Goal: Information Seeking & Learning: Learn about a topic

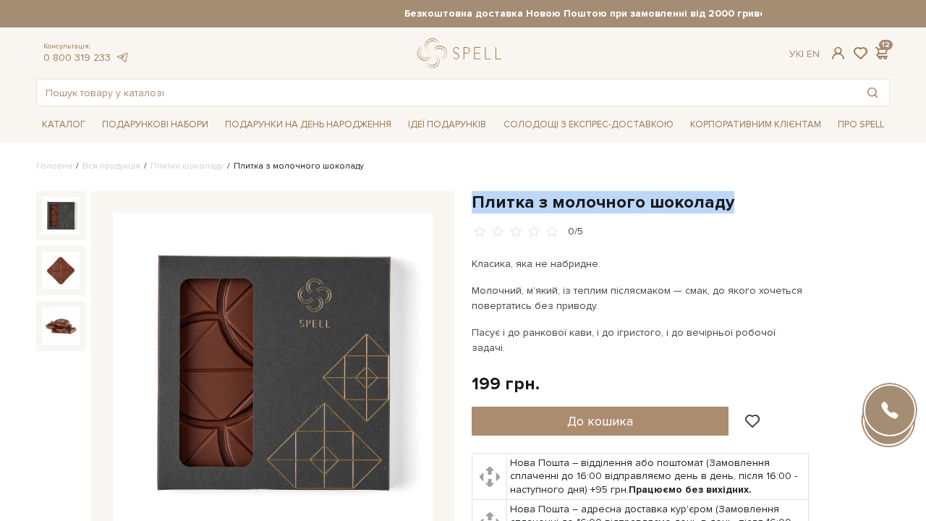
drag, startPoint x: 474, startPoint y: 198, endPoint x: 734, endPoint y: 199, distance: 259.8
click at [734, 199] on h1 "Плитка з молочного шоколаду" at bounding box center [681, 202] width 418 height 22
copy h1 "Плитка з молочного шоколаду"
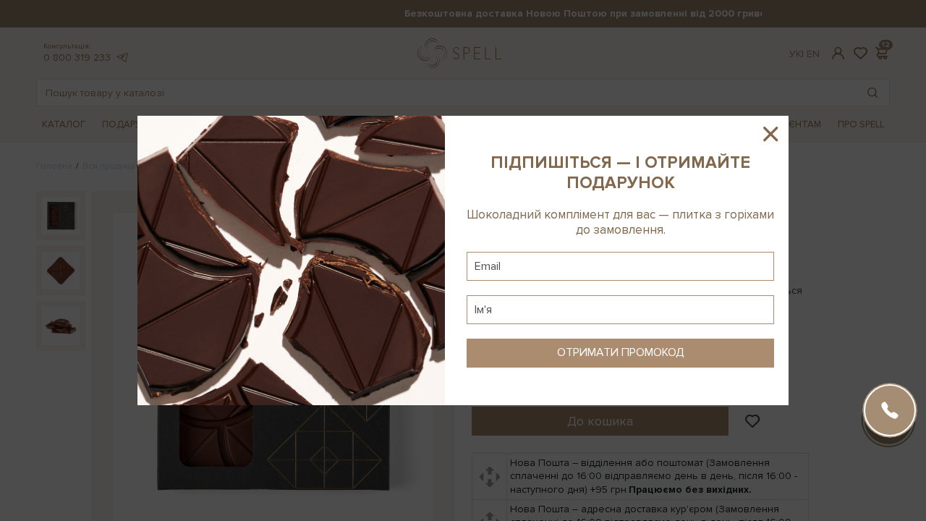
click at [774, 134] on icon at bounding box center [770, 134] width 25 height 25
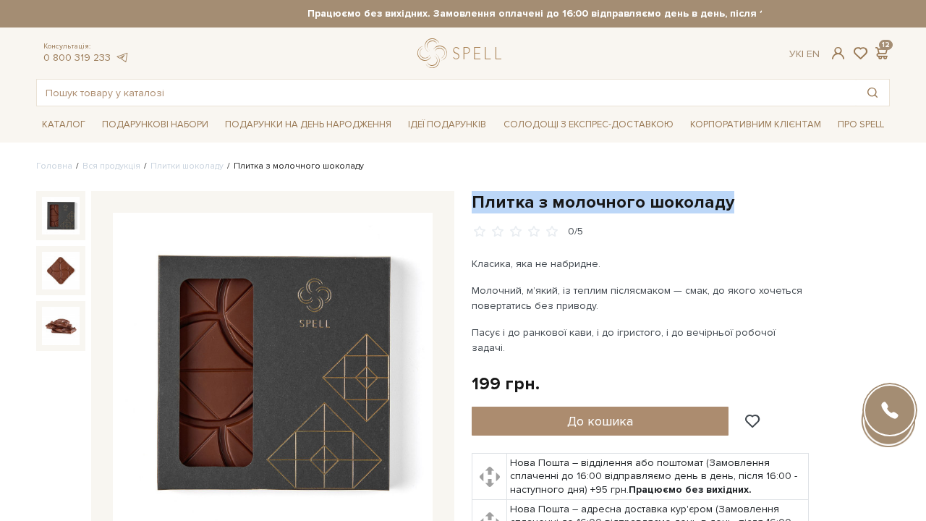
drag, startPoint x: 473, startPoint y: 200, endPoint x: 732, endPoint y: 200, distance: 259.0
click at [732, 200] on h1 "Плитка з молочного шоколаду" at bounding box center [681, 202] width 418 height 22
copy h1 "Плитка з молочного шоколаду"
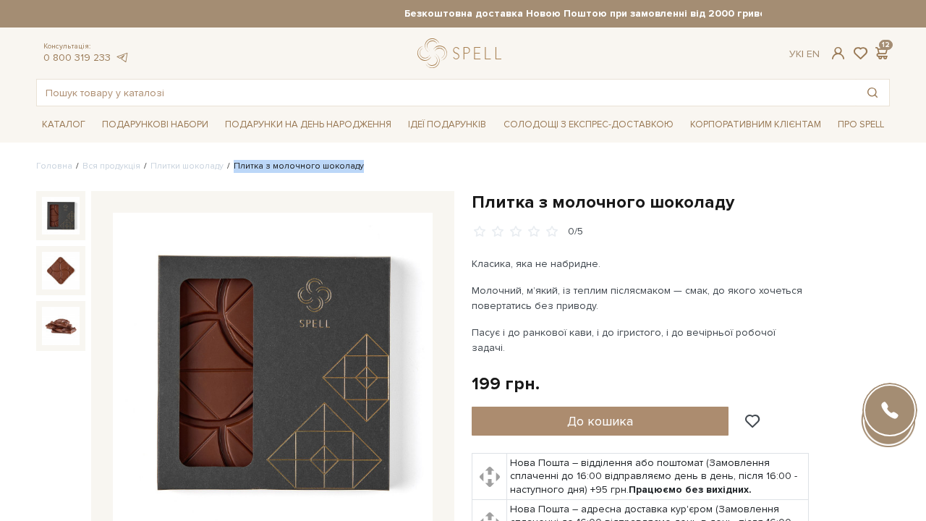
drag, startPoint x: 226, startPoint y: 166, endPoint x: 402, endPoint y: 166, distance: 175.8
click at [402, 166] on ul "Головна Вся продукція Плитки шоколаду Плитка з молочного шоколаду" at bounding box center [463, 166] width 854 height 13
copy li "Плитка з молочного шоколаду"
click at [402, 166] on ul "Головна Вся продукція Плитки шоколаду Плитка з молочного шоколаду" at bounding box center [463, 166] width 854 height 13
drag, startPoint x: 226, startPoint y: 166, endPoint x: 446, endPoint y: 166, distance: 219.2
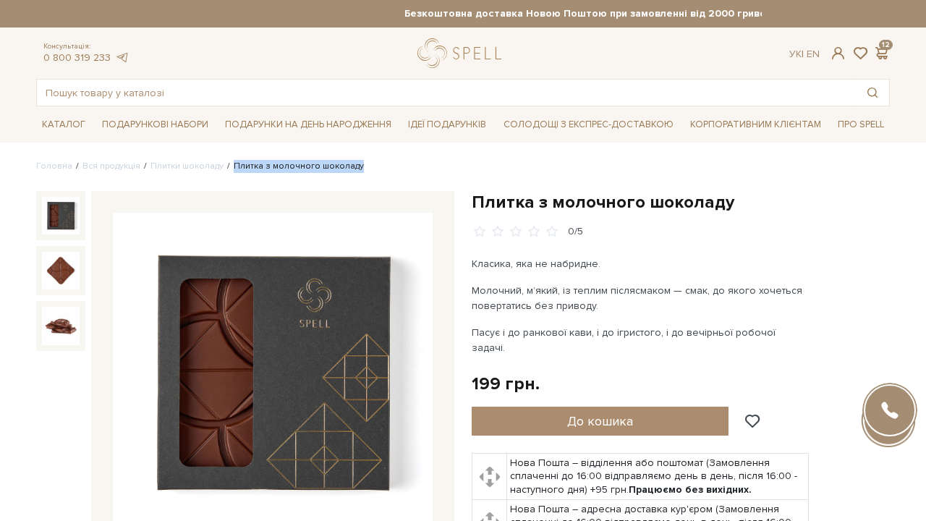
click at [446, 166] on ul "Головна Вся продукція Плитки шоколаду Плитка з молочного шоколаду" at bounding box center [463, 166] width 854 height 13
copy li "Плитка з молочного шоколаду"
